Goal: Information Seeking & Learning: Learn about a topic

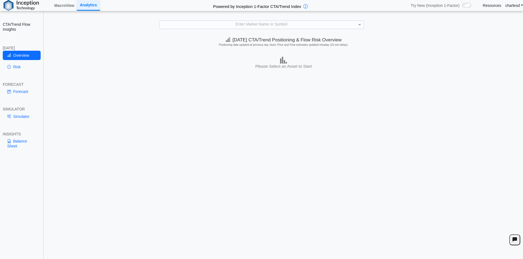
click at [212, 33] on div "**********" at bounding box center [261, 133] width 523 height 267
click at [208, 29] on div "Enter Market Name or Symbol" at bounding box center [261, 25] width 205 height 8
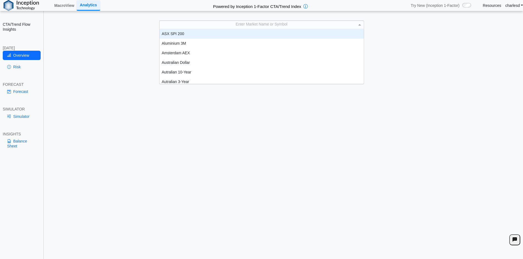
scroll to position [4, 4]
type input "***"
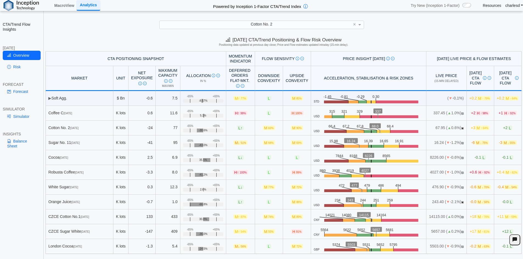
drag, startPoint x: 51, startPoint y: 97, endPoint x: 70, endPoint y: 99, distance: 19.1
click at [70, 99] on td "▶ Soft Agg." at bounding box center [80, 98] width 68 height 15
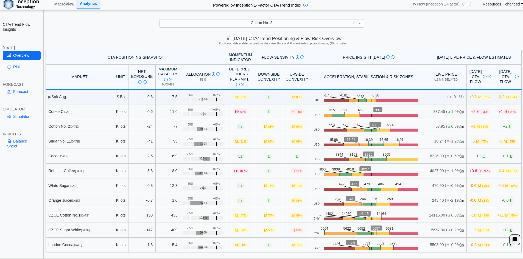
scroll to position [0, 0]
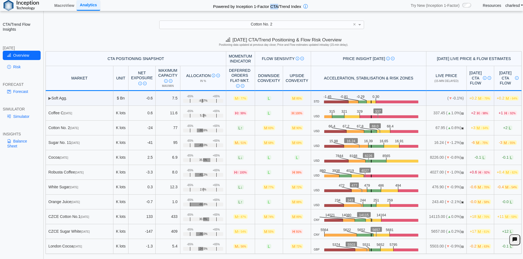
drag, startPoint x: 271, startPoint y: 7, endPoint x: 278, endPoint y: 6, distance: 6.9
click at [278, 6] on h2 "Powered by Inception 1-Factor CTA/Trend Index" at bounding box center [257, 6] width 93 height 8
click at [278, 7] on h2 "Powered by Inception 1-Factor CTA/Trend Index" at bounding box center [257, 6] width 93 height 8
drag, startPoint x: 212, startPoint y: 7, endPoint x: 286, endPoint y: 7, distance: 73.8
click at [286, 7] on h2 "Powered by Inception 1-Factor CTA/Trend Index" at bounding box center [257, 6] width 93 height 8
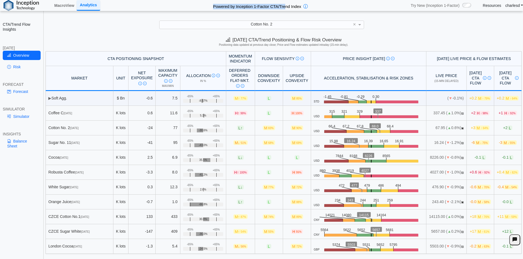
click at [286, 7] on h2 "Powered by Inception 1-Factor CTA/Trend Index" at bounding box center [257, 6] width 93 height 8
click at [495, 5] on link "Resources" at bounding box center [492, 5] width 18 height 5
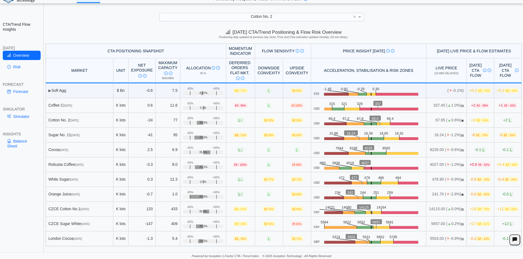
drag, startPoint x: 59, startPoint y: 107, endPoint x: 74, endPoint y: 107, distance: 14.6
click at [74, 107] on div "Coffee C Dec 25" at bounding box center [79, 105] width 62 height 5
click at [71, 107] on div "Coffee C Dec 25" at bounding box center [79, 105] width 62 height 5
click at [65, 107] on div "Coffee C Dec 25" at bounding box center [79, 105] width 62 height 5
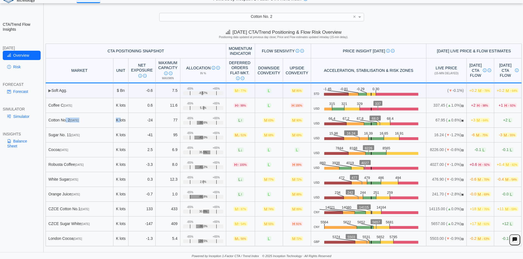
drag, startPoint x: 57, startPoint y: 119, endPoint x: 118, endPoint y: 118, distance: 60.7
click at [118, 118] on tr "Cotton No. 2 Dec 25 K lots -24 77 +65% -65% -30.6% L ↑ M 83% M 90% USD .zone-te…" at bounding box center [284, 120] width 476 height 15
click at [118, 118] on td "K lots" at bounding box center [120, 120] width 15 height 15
click at [144, 122] on td "-24" at bounding box center [141, 120] width 27 height 15
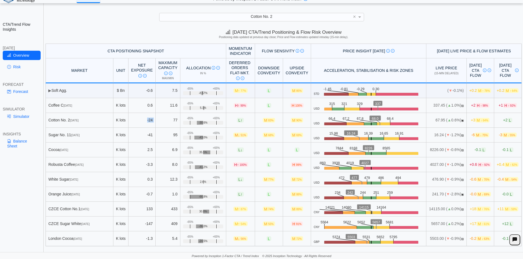
click at [144, 122] on td "-24" at bounding box center [141, 120] width 27 height 15
click at [72, 121] on div "Cotton No. 2 Dec 25" at bounding box center [79, 120] width 62 height 5
drag, startPoint x: 142, startPoint y: 121, endPoint x: 149, endPoint y: 121, distance: 6.9
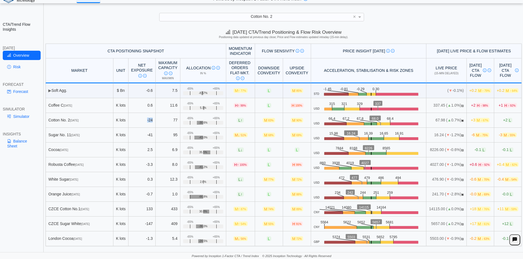
click at [149, 121] on td "-24" at bounding box center [141, 120] width 27 height 15
click at [169, 121] on td "77" at bounding box center [168, 120] width 25 height 15
drag, startPoint x: 191, startPoint y: 124, endPoint x: 201, endPoint y: 124, distance: 10.7
click at [201, 124] on div "-30.6%" at bounding box center [203, 123] width 40 height 4
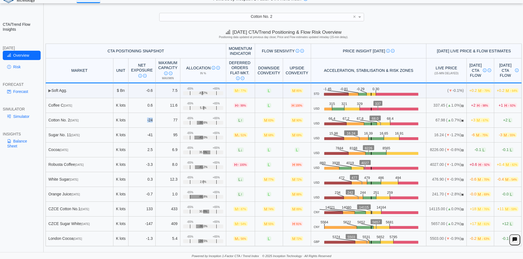
drag, startPoint x: 141, startPoint y: 121, endPoint x: 147, endPoint y: 121, distance: 6.6
click at [147, 121] on td "-24" at bounding box center [141, 120] width 27 height 15
click at [141, 121] on td "-24" at bounding box center [141, 120] width 27 height 15
drag, startPoint x: 141, startPoint y: 121, endPoint x: 147, endPoint y: 121, distance: 5.8
click at [147, 121] on td "-24" at bounding box center [141, 120] width 27 height 15
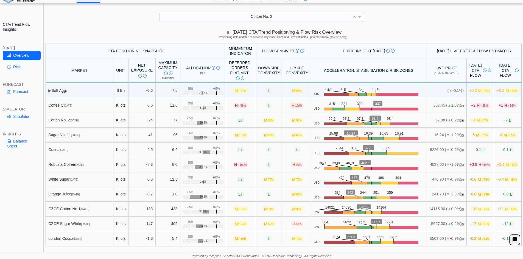
click at [169, 121] on td "77" at bounding box center [168, 120] width 25 height 15
drag, startPoint x: 184, startPoint y: 124, endPoint x: 211, endPoint y: 124, distance: 26.6
click at [211, 124] on div "-30.6%" at bounding box center [203, 123] width 40 height 4
click at [180, 118] on td "+65% -65% -30.6%" at bounding box center [203, 120] width 46 height 15
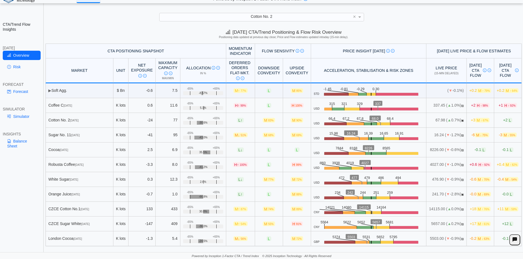
click at [187, 119] on div "-65%" at bounding box center [190, 118] width 6 height 3
drag, startPoint x: 181, startPoint y: 119, endPoint x: 185, endPoint y: 119, distance: 4.1
click at [187, 119] on div "-65%" at bounding box center [190, 118] width 6 height 3
drag, startPoint x: 186, startPoint y: 119, endPoint x: 178, endPoint y: 118, distance: 8.5
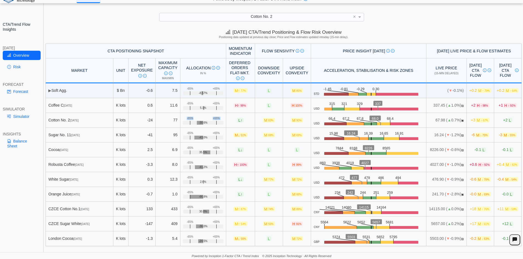
click at [180, 118] on td "+65% -65% -30.6%" at bounding box center [203, 120] width 46 height 15
click at [187, 118] on div "-65%" at bounding box center [190, 118] width 6 height 3
drag, startPoint x: 58, startPoint y: 118, endPoint x: 90, endPoint y: 120, distance: 32.4
click at [90, 120] on div "Cotton No. 2 Dec 25" at bounding box center [79, 120] width 62 height 5
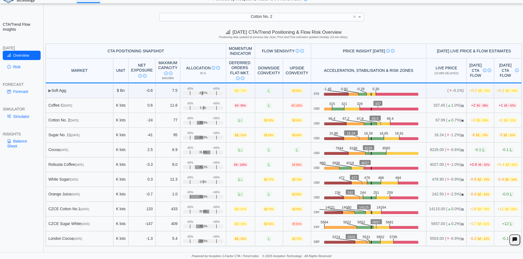
click at [90, 120] on div "Cotton No. 2 Dec 25" at bounding box center [79, 120] width 62 height 5
drag, startPoint x: 90, startPoint y: 120, endPoint x: 58, endPoint y: 119, distance: 31.9
click at [58, 119] on div "Cotton No. 2 Dec 25" at bounding box center [79, 120] width 62 height 5
drag, startPoint x: 180, startPoint y: 119, endPoint x: 186, endPoint y: 119, distance: 6.3
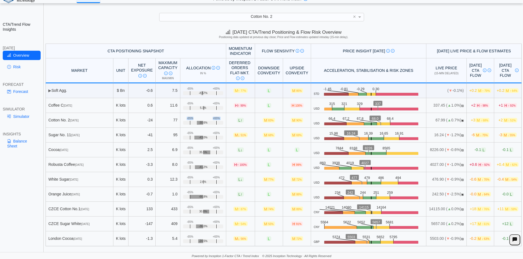
click at [186, 119] on td "+65% -65% -30.6%" at bounding box center [203, 120] width 46 height 15
click at [187, 119] on div "-65%" at bounding box center [190, 118] width 6 height 3
drag, startPoint x: 186, startPoint y: 119, endPoint x: 179, endPoint y: 119, distance: 6.6
click at [180, 119] on td "+65% -65% -30.6%" at bounding box center [203, 120] width 46 height 15
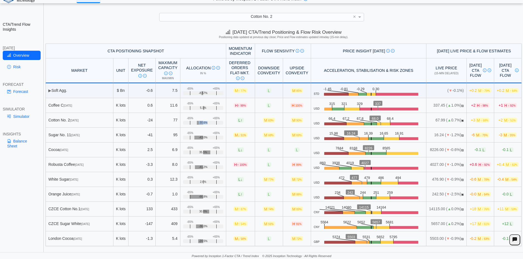
drag, startPoint x: 189, startPoint y: 122, endPoint x: 201, endPoint y: 122, distance: 12.4
click at [201, 122] on div "-30.6%" at bounding box center [203, 123] width 40 height 4
click at [187, 117] on div "-65%" at bounding box center [190, 118] width 6 height 3
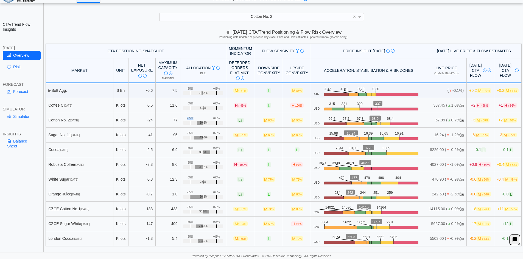
click at [187, 117] on div "-65%" at bounding box center [190, 118] width 6 height 3
drag, startPoint x: 220, startPoint y: 48, endPoint x: 247, endPoint y: 52, distance: 27.6
click at [252, 53] on tr "CTA Positioning Snapshot Momentum Indicator Flow Sensivity Measures risk that s…" at bounding box center [284, 51] width 476 height 15
click at [239, 50] on th "Momentum Indicator" at bounding box center [240, 51] width 29 height 15
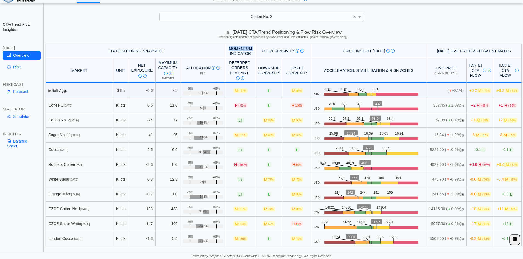
click at [239, 50] on th "Momentum Indicator" at bounding box center [240, 51] width 29 height 15
click at [239, 51] on th "Momentum Indicator" at bounding box center [240, 51] width 29 height 15
drag, startPoint x: 222, startPoint y: 63, endPoint x: 239, endPoint y: 72, distance: 19.6
click at [240, 72] on div "Deferred Orders FLAT-MKT. Measures latent CTA orders awaiting execution if mark…" at bounding box center [240, 70] width 22 height 20
click at [229, 63] on div "Deferred Orders FLAT-MKT. Measures latent CTA orders awaiting execution if mark…" at bounding box center [240, 70] width 22 height 20
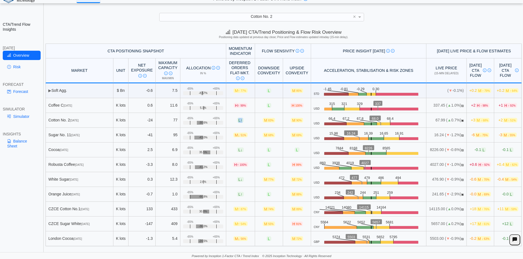
drag, startPoint x: 225, startPoint y: 121, endPoint x: 238, endPoint y: 121, distance: 12.9
click at [238, 121] on td "L ↑" at bounding box center [240, 120] width 29 height 15
click at [237, 121] on td "L ↑" at bounding box center [240, 120] width 29 height 15
drag, startPoint x: 227, startPoint y: 121, endPoint x: 233, endPoint y: 121, distance: 5.8
click at [233, 121] on td "L ↑" at bounding box center [240, 120] width 29 height 15
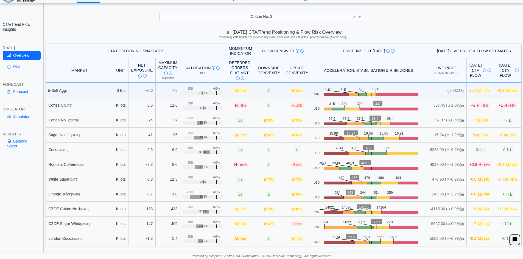
click at [240, 121] on span "↑" at bounding box center [241, 120] width 2 height 4
drag, startPoint x: 229, startPoint y: 119, endPoint x: 233, endPoint y: 119, distance: 3.8
click at [237, 119] on span "L ↑" at bounding box center [240, 120] width 7 height 5
drag, startPoint x: 226, startPoint y: 105, endPoint x: 236, endPoint y: 105, distance: 10.2
click at [236, 105] on span "H ↑ 99%" at bounding box center [241, 105] width 14 height 5
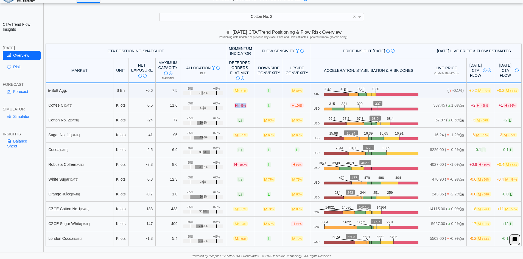
click at [236, 105] on span "H ↑ 99%" at bounding box center [241, 105] width 14 height 5
drag, startPoint x: 254, startPoint y: 122, endPoint x: 263, endPoint y: 122, distance: 8.8
click at [263, 122] on span "M 83%" at bounding box center [269, 120] width 12 height 5
drag, startPoint x: 281, startPoint y: 105, endPoint x: 288, endPoint y: 106, distance: 7.7
click at [290, 106] on span "H 100%" at bounding box center [296, 105] width 13 height 5
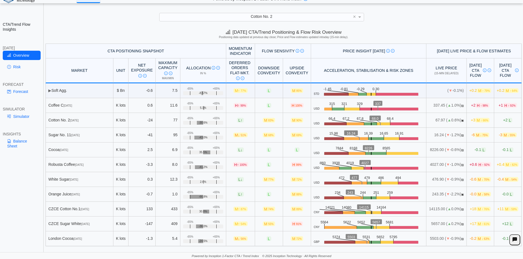
click at [238, 104] on span "↑" at bounding box center [239, 105] width 2 height 4
drag, startPoint x: 231, startPoint y: 142, endPoint x: 215, endPoint y: 130, distance: 20.2
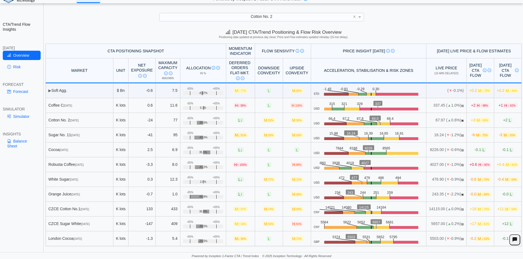
click at [215, 130] on td "+65% -65% -43.0%" at bounding box center [203, 135] width 46 height 15
click at [263, 121] on span "M 83%" at bounding box center [269, 120] width 12 height 5
drag, startPoint x: 253, startPoint y: 121, endPoint x: 264, endPoint y: 121, distance: 11.3
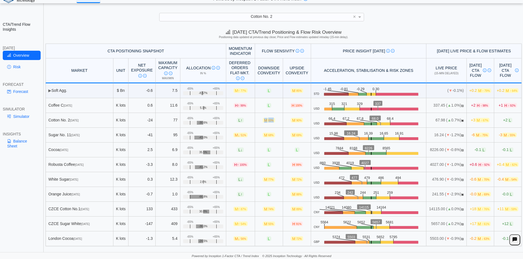
click at [264, 121] on span "M 83%" at bounding box center [269, 120] width 12 height 5
click at [265, 121] on td "M 83%" at bounding box center [269, 120] width 28 height 15
drag, startPoint x: 255, startPoint y: 69, endPoint x: 268, endPoint y: 73, distance: 13.5
click at [268, 73] on th "Downside Convexity" at bounding box center [269, 70] width 28 height 25
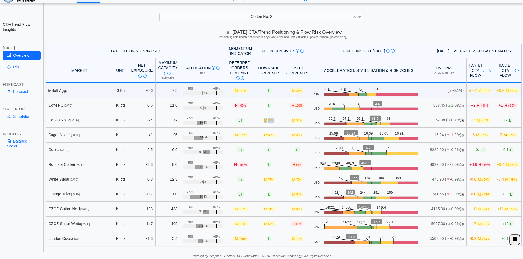
drag, startPoint x: 254, startPoint y: 119, endPoint x: 264, endPoint y: 119, distance: 10.4
click at [264, 119] on span "M 83%" at bounding box center [269, 120] width 12 height 5
click at [264, 120] on span "M 83%" at bounding box center [269, 120] width 12 height 5
drag, startPoint x: 253, startPoint y: 121, endPoint x: 263, endPoint y: 121, distance: 9.6
click at [263, 121] on span "M 83%" at bounding box center [269, 120] width 12 height 5
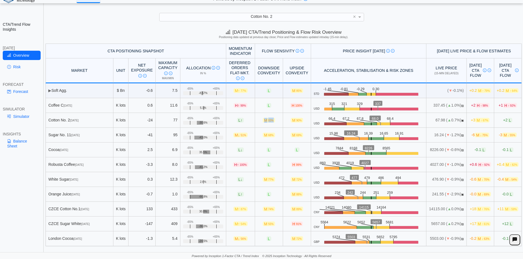
click at [263, 121] on span "M 83%" at bounding box center [269, 120] width 12 height 5
drag, startPoint x: 279, startPoint y: 120, endPoint x: 288, endPoint y: 121, distance: 9.6
click at [291, 121] on span "M 90%" at bounding box center [297, 120] width 12 height 5
click at [296, 121] on span "90%" at bounding box center [298, 120] width 5 height 3
drag, startPoint x: 57, startPoint y: 119, endPoint x: 282, endPoint y: 120, distance: 224.8
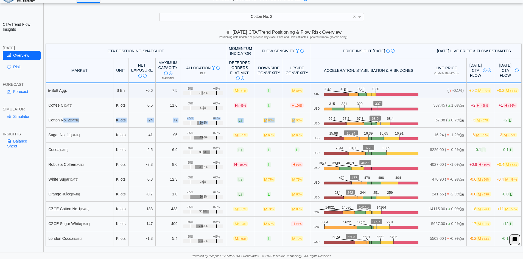
click at [282, 120] on tr "Cotton No. 2 Dec 25 K lots -24 77 +65% -65% -30.6% L ↑ M 83% M 90% USD .zone-te…" at bounding box center [284, 120] width 476 height 15
click at [291, 120] on span "M 90%" at bounding box center [297, 120] width 12 height 5
drag, startPoint x: 252, startPoint y: 120, endPoint x: 286, endPoint y: 120, distance: 33.8
click at [286, 120] on tr "Cotton No. 2 Dec 25 K lots -24 77 +65% -65% -30.6% L ↑ M 83% M 90% USD .zone-te…" at bounding box center [284, 120] width 476 height 15
click at [296, 120] on span "90%" at bounding box center [298, 120] width 5 height 3
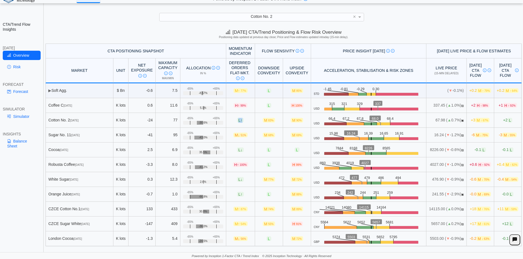
drag, startPoint x: 226, startPoint y: 119, endPoint x: 235, endPoint y: 119, distance: 8.8
click at [235, 119] on td "L ↑" at bounding box center [240, 120] width 29 height 15
drag, startPoint x: 229, startPoint y: 121, endPoint x: 235, endPoint y: 121, distance: 5.8
click at [235, 121] on td "L ↑" at bounding box center [240, 120] width 29 height 15
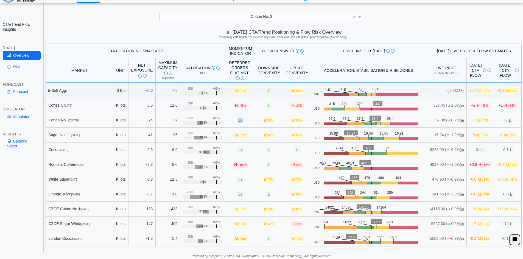
click at [237, 121] on span "L ↑" at bounding box center [240, 120] width 7 height 5
drag, startPoint x: 280, startPoint y: 120, endPoint x: 291, endPoint y: 120, distance: 10.7
click at [291, 120] on td "M 90%" at bounding box center [297, 120] width 28 height 15
drag, startPoint x: 278, startPoint y: 121, endPoint x: 293, endPoint y: 122, distance: 15.1
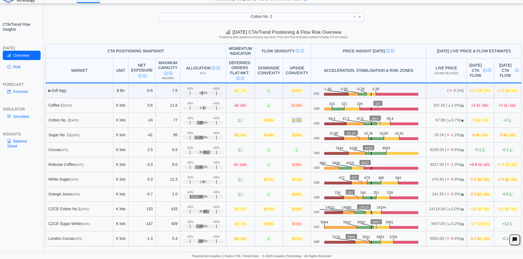
click at [294, 122] on td "M 90%" at bounding box center [297, 120] width 28 height 15
click at [291, 121] on span "M 90%" at bounding box center [297, 120] width 12 height 5
drag, startPoint x: 278, startPoint y: 120, endPoint x: 291, endPoint y: 120, distance: 12.9
click at [291, 120] on td "M 90%" at bounding box center [297, 120] width 28 height 15
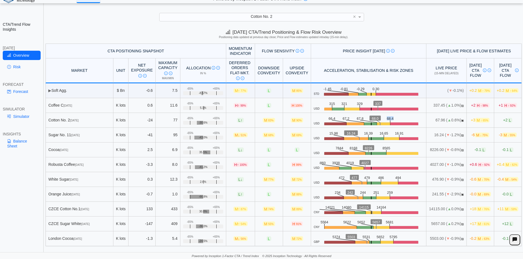
drag, startPoint x: 375, startPoint y: 119, endPoint x: 383, endPoint y: 119, distance: 8.2
click at [383, 119] on icon ".zone-text { font-size: 22px; font-weight: 500; text-anchor: middle; } .price-m…" at bounding box center [372, 120] width 104 height 10
click at [475, 122] on span "M ↑ 65%" at bounding box center [482, 120] width 14 height 5
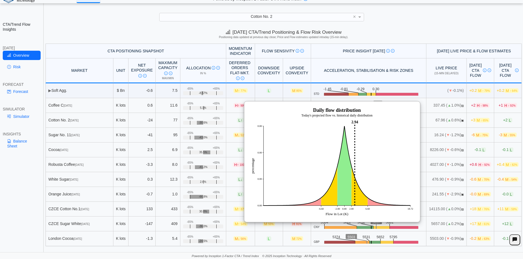
click at [475, 122] on span "M ↑ 65%" at bounding box center [482, 120] width 14 height 5
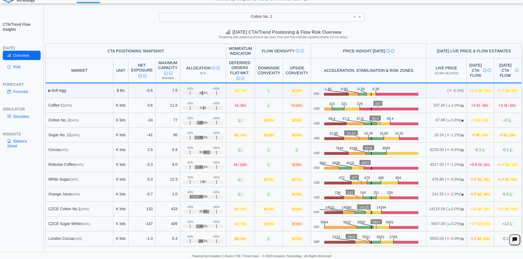
click at [475, 120] on span "M ↑ 65%" at bounding box center [482, 120] width 14 height 5
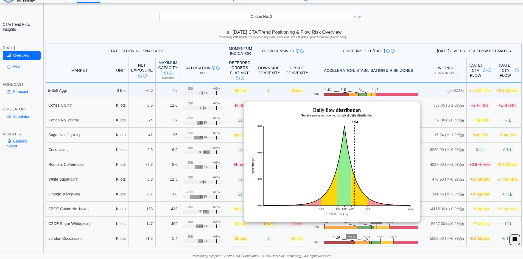
click at [368, 21] on div "Cotton No. 2 ×" at bounding box center [261, 17] width 512 height 8
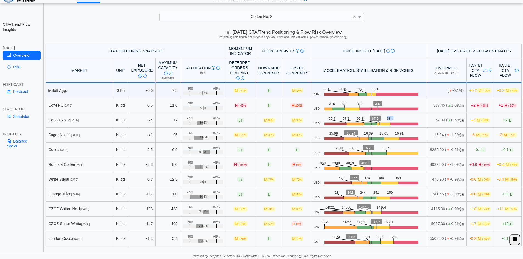
drag, startPoint x: 374, startPoint y: 118, endPoint x: 380, endPoint y: 118, distance: 6.3
click at [388, 118] on text "68.4" at bounding box center [391, 118] width 7 height 4
click at [377, 116] on icon ".zone-text { font-size: 22px; font-weight: 500; text-anchor: middle; } .price-m…" at bounding box center [372, 120] width 104 height 10
drag, startPoint x: 373, startPoint y: 119, endPoint x: 383, endPoint y: 119, distance: 9.6
click at [383, 119] on icon ".zone-text { font-size: 22px; font-weight: 500; text-anchor: middle; } .price-m…" at bounding box center [372, 120] width 104 height 10
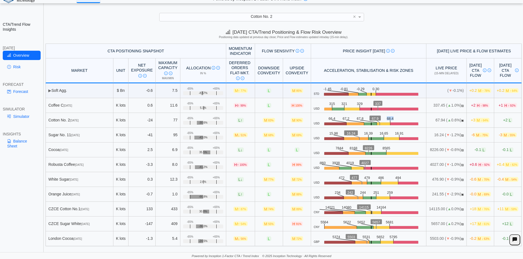
click at [383, 119] on icon ".zone-text { font-size: 22px; font-weight: 500; text-anchor: middle; } .price-m…" at bounding box center [372, 120] width 104 height 10
click at [18, 69] on link "Risk" at bounding box center [22, 66] width 38 height 9
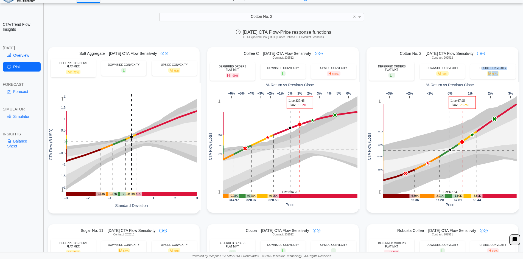
drag, startPoint x: 481, startPoint y: 68, endPoint x: 499, endPoint y: 73, distance: 18.6
click at [499, 73] on div "UPSIDE CONVEXITY M 90%" at bounding box center [492, 71] width 45 height 15
click at [499, 73] on div "M 90%" at bounding box center [493, 73] width 40 height 5
drag, startPoint x: 479, startPoint y: 65, endPoint x: 500, endPoint y: 74, distance: 22.9
click at [500, 74] on div "UPSIDE CONVEXITY M 90%" at bounding box center [492, 71] width 45 height 15
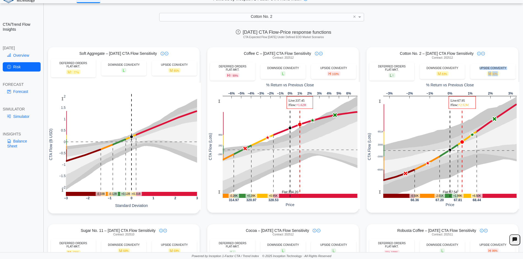
click at [500, 74] on div "M 90%" at bounding box center [493, 73] width 40 height 5
drag, startPoint x: 422, startPoint y: 66, endPoint x: 451, endPoint y: 73, distance: 29.8
click at [451, 73] on div "DOWNSIDE CONVEXITY M 83%" at bounding box center [442, 71] width 45 height 15
click at [451, 73] on div "M 83%" at bounding box center [442, 73] width 40 height 5
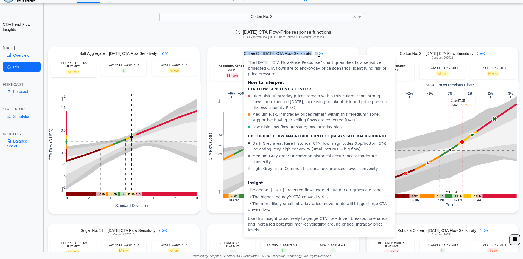
drag, startPoint x: 242, startPoint y: 54, endPoint x: 319, endPoint y: 52, distance: 76.3
click at [319, 52] on div "Coffee C – [DATE] CTA Flow Sensitivity" at bounding box center [283, 53] width 152 height 5
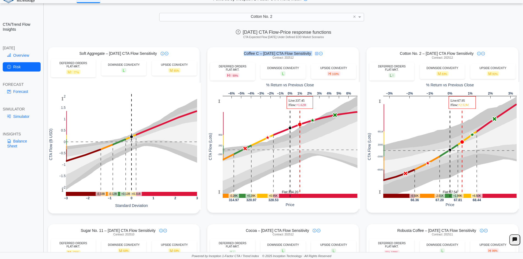
click at [276, 54] on span "Coffee C – [DATE] CTA Flow Sensitivity" at bounding box center [277, 53] width 67 height 5
click at [15, 90] on link "Forecast" at bounding box center [22, 91] width 38 height 9
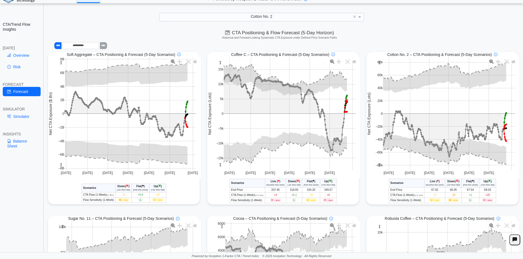
scroll to position [0, 0]
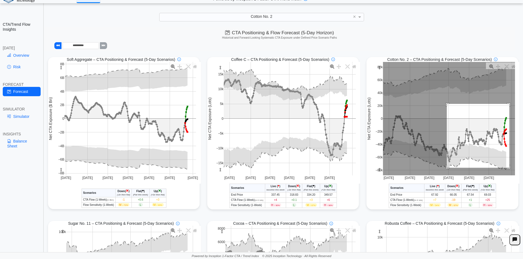
drag, startPoint x: 444, startPoint y: 105, endPoint x: 506, endPoint y: 169, distance: 89.5
click at [506, 169] on rect at bounding box center [449, 119] width 132 height 114
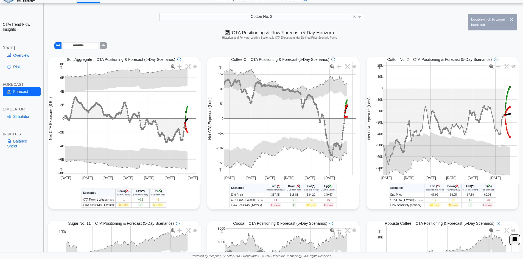
click at [447, 188] on span "Down" at bounding box center [450, 186] width 7 height 3
click at [484, 187] on span "Up" at bounding box center [485, 186] width 4 height 3
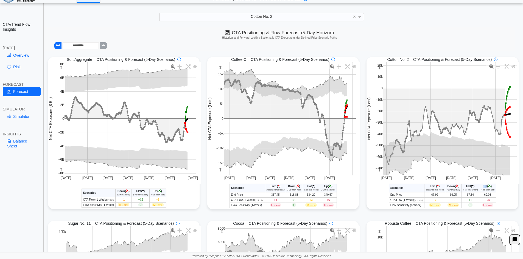
click at [484, 187] on span "Up" at bounding box center [485, 186] width 4 height 3
drag, startPoint x: 445, startPoint y: 191, endPoint x: 456, endPoint y: 190, distance: 11.8
click at [456, 190] on icon "(-2σ then flat)" at bounding box center [453, 190] width 13 height 2
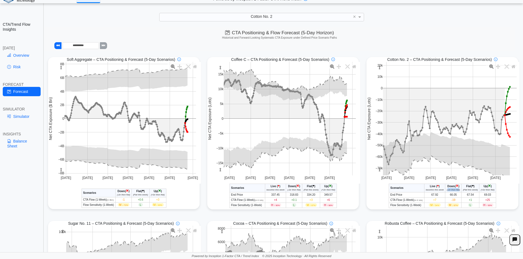
click at [456, 190] on icon "(-2σ then flat)" at bounding box center [453, 190] width 13 height 2
drag, startPoint x: 480, startPoint y: 191, endPoint x: 492, endPoint y: 190, distance: 11.5
click at [492, 190] on icon "(+2σ then flat)" at bounding box center [488, 190] width 14 height 2
click at [451, 202] on span "-19" at bounding box center [453, 200] width 4 height 3
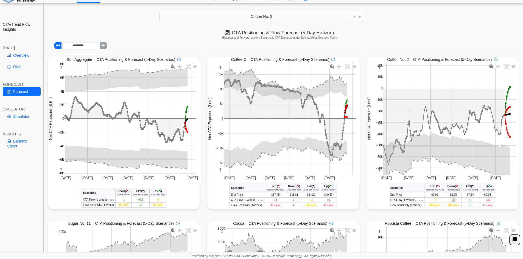
click at [451, 202] on span "-19" at bounding box center [453, 200] width 4 height 3
click at [451, 201] on span "-19" at bounding box center [453, 200] width 4 height 3
drag, startPoint x: 444, startPoint y: 188, endPoint x: 458, endPoint y: 190, distance: 14.1
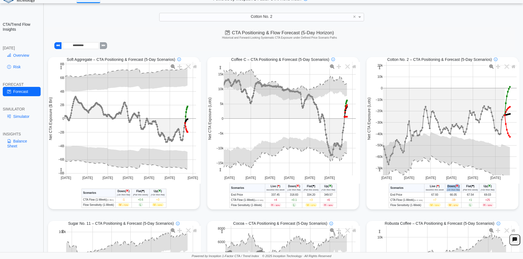
click at [458, 190] on th "Down ( × ) (-2σ then flat)" at bounding box center [453, 188] width 16 height 9
click at [451, 200] on span "-19" at bounding box center [453, 200] width 4 height 3
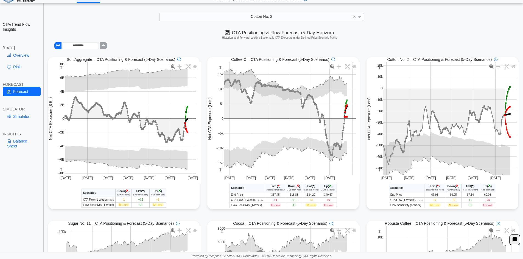
click at [485, 200] on span "+25" at bounding box center [487, 200] width 5 height 3
drag, startPoint x: 483, startPoint y: 201, endPoint x: 488, endPoint y: 200, distance: 4.7
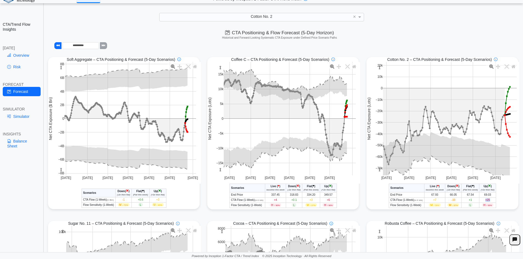
click at [488, 200] on span "+25" at bounding box center [487, 200] width 5 height 3
drag, startPoint x: 481, startPoint y: 208, endPoint x: 489, endPoint y: 206, distance: 7.5
click at [491, 206] on span "H ↑ 93%" at bounding box center [487, 205] width 11 height 3
drag, startPoint x: 490, startPoint y: 206, endPoint x: 482, endPoint y: 206, distance: 8.2
click at [482, 206] on span "H ↑ 93%" at bounding box center [487, 205] width 11 height 3
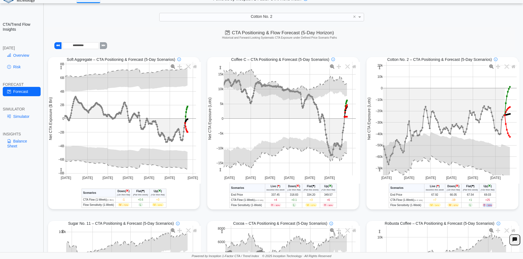
click at [482, 206] on span "H ↑ 93%" at bounding box center [487, 205] width 11 height 3
drag, startPoint x: 481, startPoint y: 205, endPoint x: 490, endPoint y: 206, distance: 9.1
click at [490, 206] on span "H ↑ 93%" at bounding box center [487, 205] width 11 height 3
drag, startPoint x: 229, startPoint y: 58, endPoint x: 327, endPoint y: 58, distance: 98.0
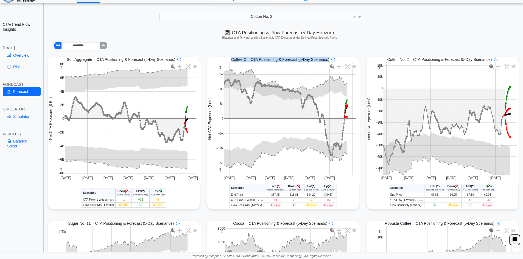
click at [327, 58] on div "Coffee C – CTA Positioning & Forecast (5-Day Scenarios)" at bounding box center [283, 59] width 152 height 5
click at [327, 58] on div "Coffee C – CTA Positioning & Forecast (5-Day Scenarios)" at bounding box center [283, 59] width 104 height 5
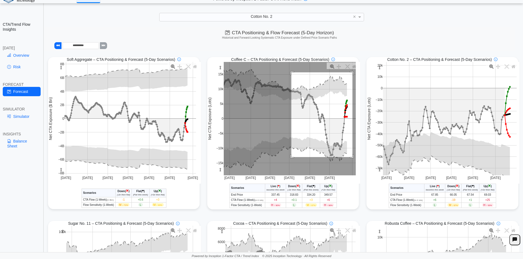
drag, startPoint x: 352, startPoint y: 132, endPoint x: 351, endPoint y: 158, distance: 25.6
click at [351, 158] on rect at bounding box center [290, 119] width 132 height 114
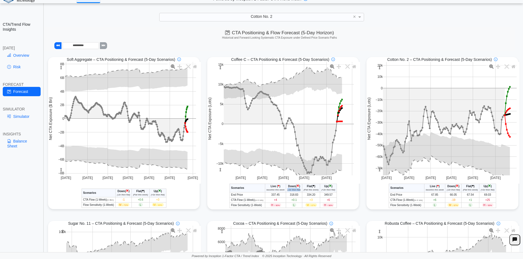
drag, startPoint x: 286, startPoint y: 191, endPoint x: 298, endPoint y: 191, distance: 12.4
click at [298, 191] on icon "(-2σ then flat)" at bounding box center [293, 190] width 13 height 2
drag, startPoint x: 285, startPoint y: 191, endPoint x: 298, endPoint y: 191, distance: 13.5
click at [298, 191] on th "Down ( × ) (-2σ then flat)" at bounding box center [294, 188] width 16 height 9
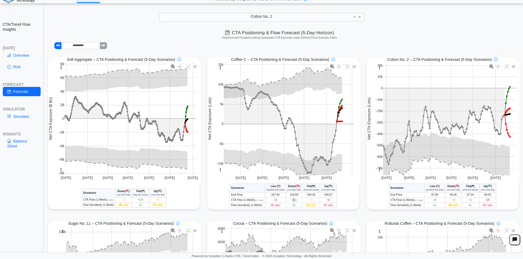
click at [294, 201] on span "+0.1" at bounding box center [293, 200] width 5 height 3
click at [21, 116] on link "Simulator" at bounding box center [22, 116] width 38 height 9
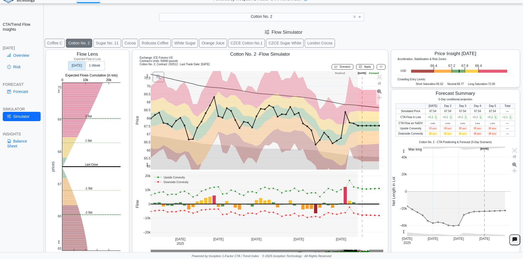
scroll to position [9, 0]
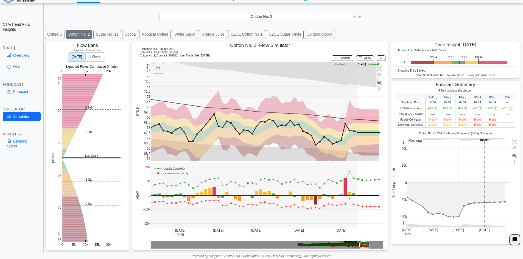
drag, startPoint x: 146, startPoint y: 67, endPoint x: 150, endPoint y: 102, distance: 35.4
click at [150, 102] on g at bounding box center [267, 146] width 244 height 178
click at [82, 116] on rect at bounding box center [91, 158] width 58 height 168
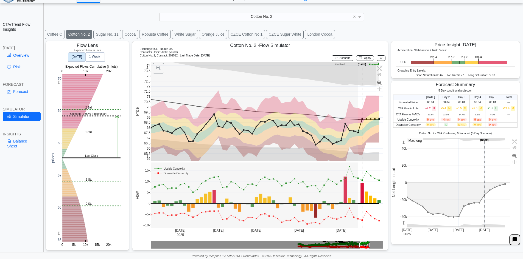
click at [380, 59] on icon at bounding box center [381, 58] width 3 height 3
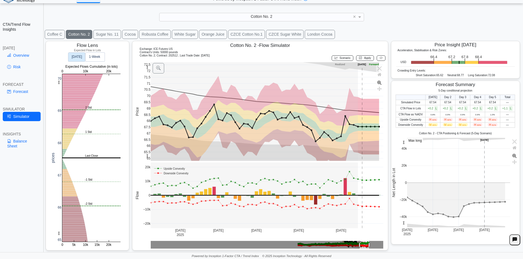
drag, startPoint x: 145, startPoint y: 68, endPoint x: 142, endPoint y: 89, distance: 22.2
click at [142, 89] on div "65 65.5 66 66.5 67 67.5 68 68.5 69 69.5 70 70.5 71 71.5 72 72.5 Jun 16 2025 Jun…" at bounding box center [259, 155] width 249 height 187
click at [340, 58] on span "Scenario" at bounding box center [345, 58] width 11 height 3
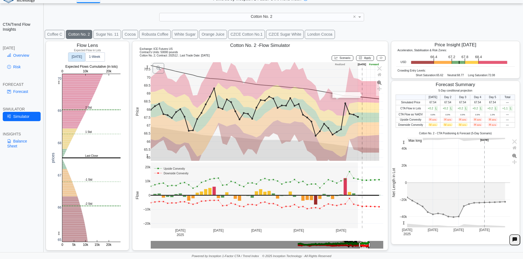
click at [363, 96] on rect at bounding box center [267, 111] width 233 height 99
click at [366, 117] on rect at bounding box center [267, 111] width 233 height 99
click at [372, 83] on rect at bounding box center [267, 111] width 233 height 99
click at [364, 57] on span "Apply" at bounding box center [367, 58] width 7 height 3
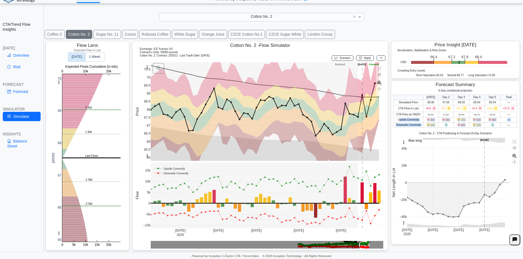
drag, startPoint x: 396, startPoint y: 118, endPoint x: 505, endPoint y: 125, distance: 109.2
click at [505, 125] on tbody "Simulated Price 68.90 67.55 68.59 69.64 69.64 — CTA Flow in Lots +9.6 H -2.7 M …" at bounding box center [456, 114] width 124 height 28
click at [506, 124] on td "—" at bounding box center [508, 124] width 17 height 5
drag, startPoint x: 424, startPoint y: 119, endPoint x: 496, endPoint y: 123, distance: 72.5
click at [496, 123] on tbody "Simulated Price 68.90 67.55 68.59 69.64 69.64 — CTA Flow in Lots +9.6 H -2.7 M …" at bounding box center [456, 114] width 124 height 28
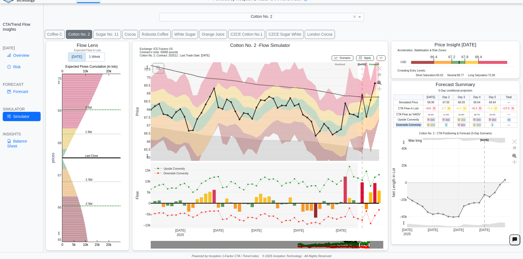
click at [496, 123] on td "L" at bounding box center [492, 124] width 16 height 5
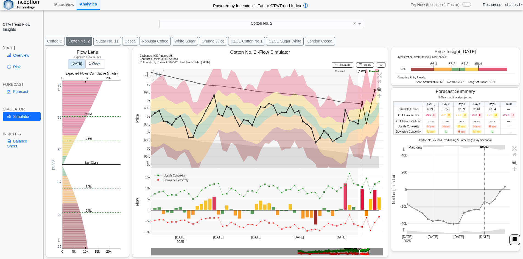
scroll to position [0, 0]
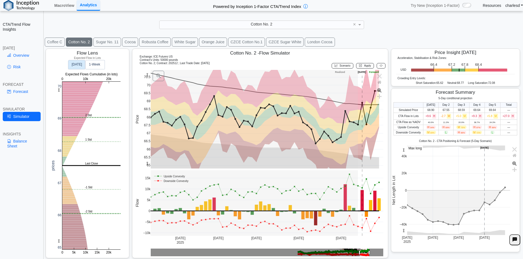
drag, startPoint x: 382, startPoint y: 66, endPoint x: 377, endPoint y: 68, distance: 5.0
click at [381, 65] on button at bounding box center [381, 65] width 9 height 5
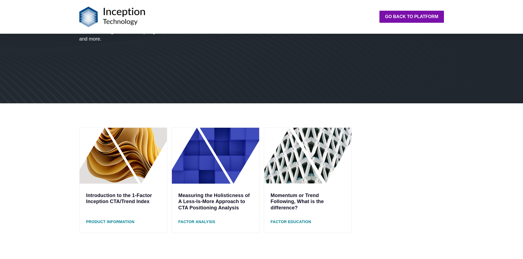
scroll to position [55, 0]
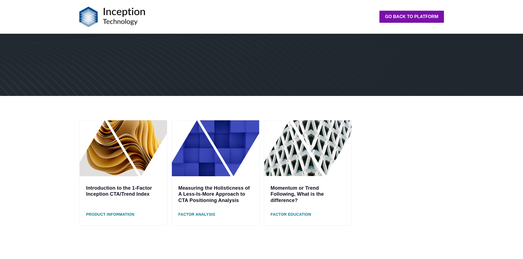
click at [131, 194] on link "Introduction to the 1-Factor Inception CTA/Trend Index" at bounding box center [119, 192] width 66 height 12
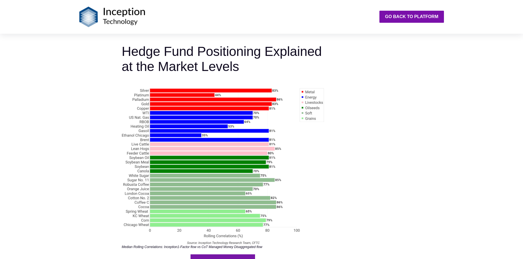
scroll to position [1180, 0]
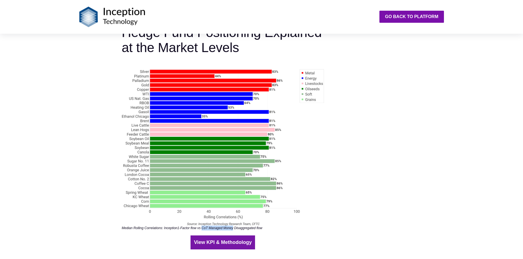
drag, startPoint x: 203, startPoint y: 229, endPoint x: 234, endPoint y: 228, distance: 31.0
click at [234, 228] on icon "Median Rolling Correlations: Inception1-Factor flow vs CoT Managed Money Disagg…" at bounding box center [192, 228] width 141 height 4
drag, startPoint x: 202, startPoint y: 228, endPoint x: 231, endPoint y: 228, distance: 29.7
click at [231, 228] on icon "Median Rolling Correlations: Inception1-Factor flow vs CoT Managed Money Disagg…" at bounding box center [192, 228] width 141 height 4
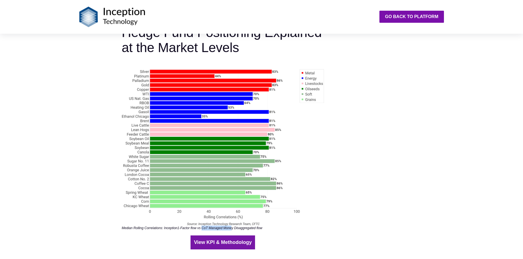
click at [231, 228] on icon "Median Rolling Correlations: Inception1-Factor flow vs CoT Managed Money Disagg…" at bounding box center [192, 228] width 141 height 4
drag, startPoint x: 201, startPoint y: 227, endPoint x: 235, endPoint y: 228, distance: 34.6
click at [235, 228] on icon "Median Rolling Correlations: Inception1-Factor flow vs CoT Managed Money Disagg…" at bounding box center [192, 228] width 141 height 4
click at [234, 228] on icon "Median Rolling Correlations: Inception1-Factor flow vs CoT Managed Money Disagg…" at bounding box center [192, 228] width 141 height 4
drag, startPoint x: 138, startPoint y: 227, endPoint x: 228, endPoint y: 235, distance: 90.1
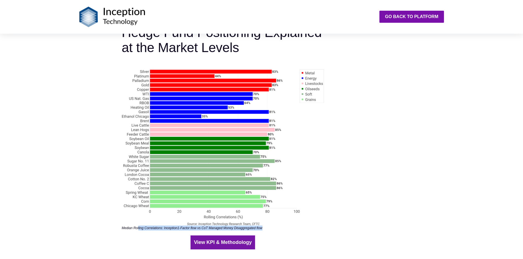
click at [213, 228] on icon "Median Rolling Correlations: Inception1-Factor flow vs CoT Managed Money Disagg…" at bounding box center [192, 228] width 141 height 4
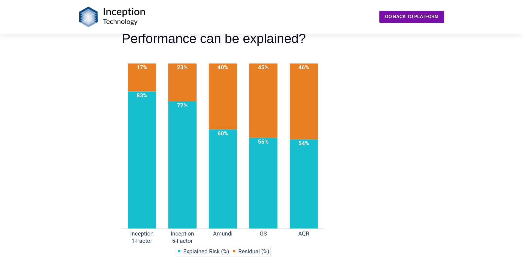
scroll to position [631, 0]
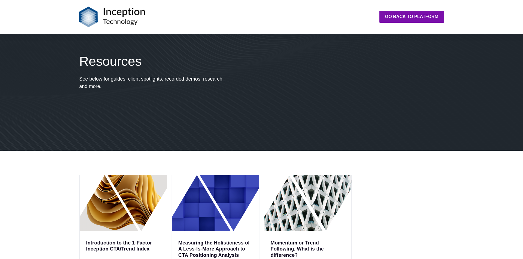
scroll to position [55, 0]
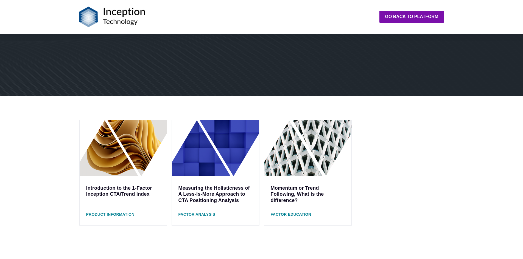
click at [131, 192] on link "Introduction to the 1-Factor Inception CTA/Trend Index" at bounding box center [119, 192] width 66 height 12
drag, startPoint x: 83, startPoint y: 187, endPoint x: 133, endPoint y: 194, distance: 50.1
click at [133, 194] on div "Introduction to the 1-Factor Inception CTA/Trend Index" at bounding box center [123, 192] width 87 height 30
click at [133, 194] on link "Introduction to the 1-Factor Inception CTA/Trend Index" at bounding box center [119, 192] width 66 height 12
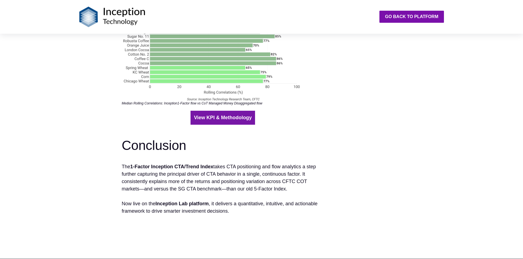
scroll to position [1318, 0]
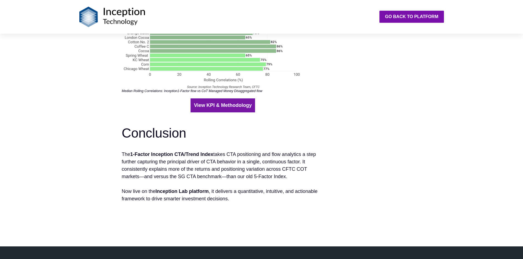
click at [214, 108] on b "View KPI & Methodology" at bounding box center [223, 105] width 58 height 5
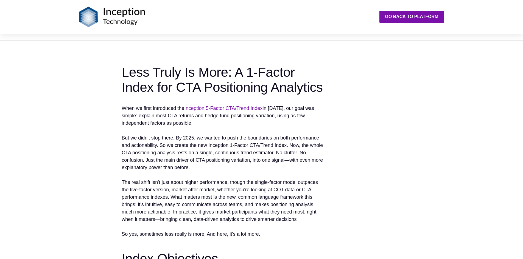
scroll to position [0, 0]
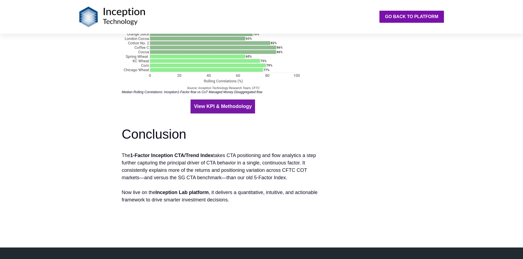
scroll to position [1318, 0]
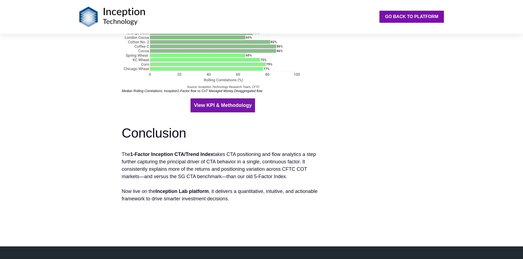
click at [227, 105] on b "View KPI & Methodology" at bounding box center [223, 105] width 58 height 5
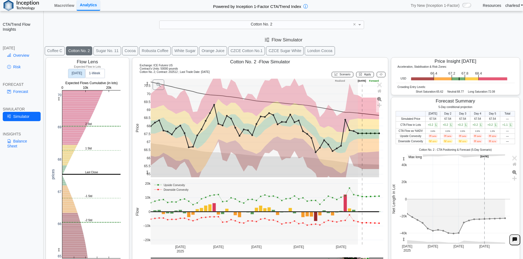
scroll to position [9, 0]
